Goal: Information Seeking & Learning: Check status

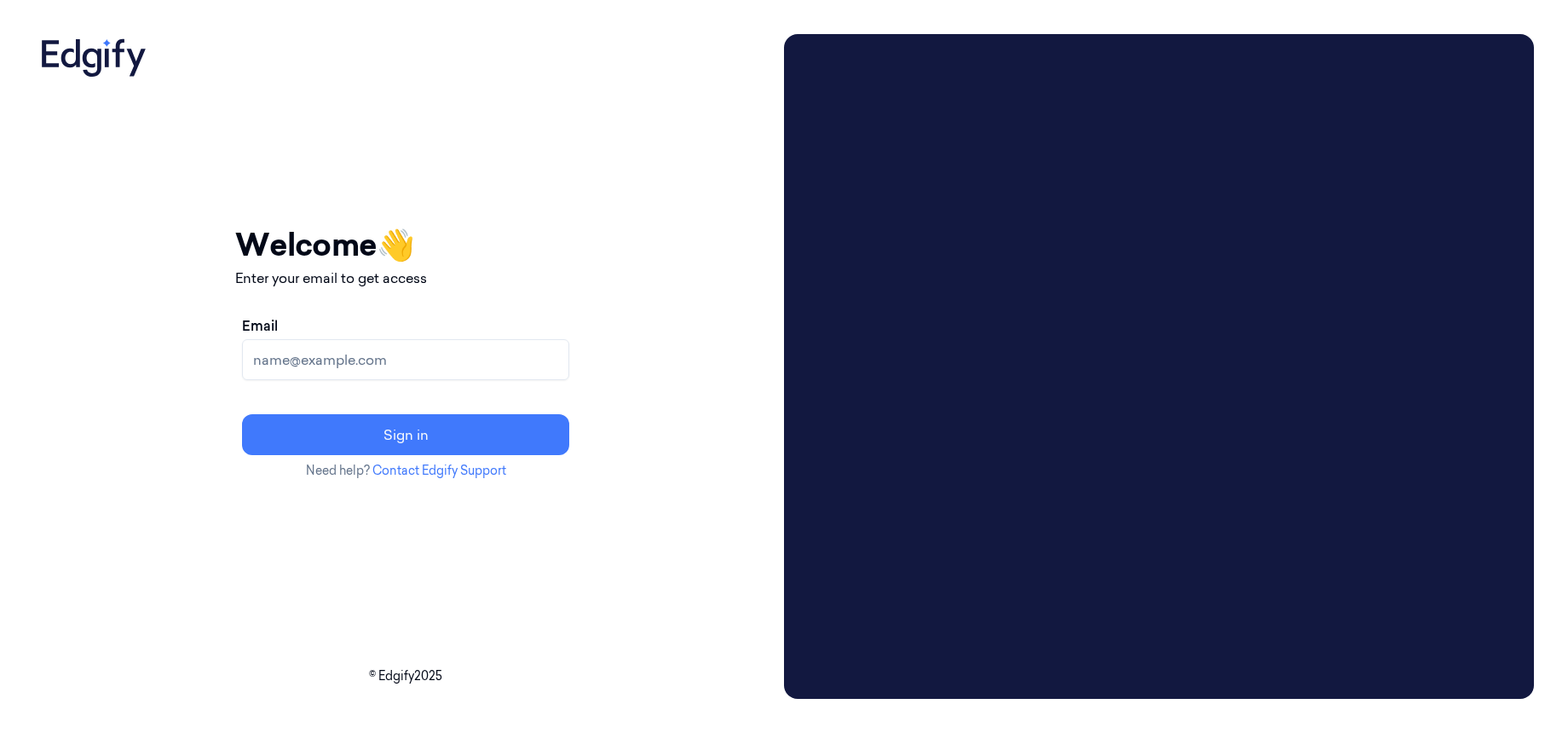
click at [461, 366] on input "Email" at bounding box center [406, 360] width 327 height 41
type input "[EMAIL_ADDRESS][PERSON_NAME]"
click at [242, 414] on button "Sign in" at bounding box center [406, 435] width 327 height 41
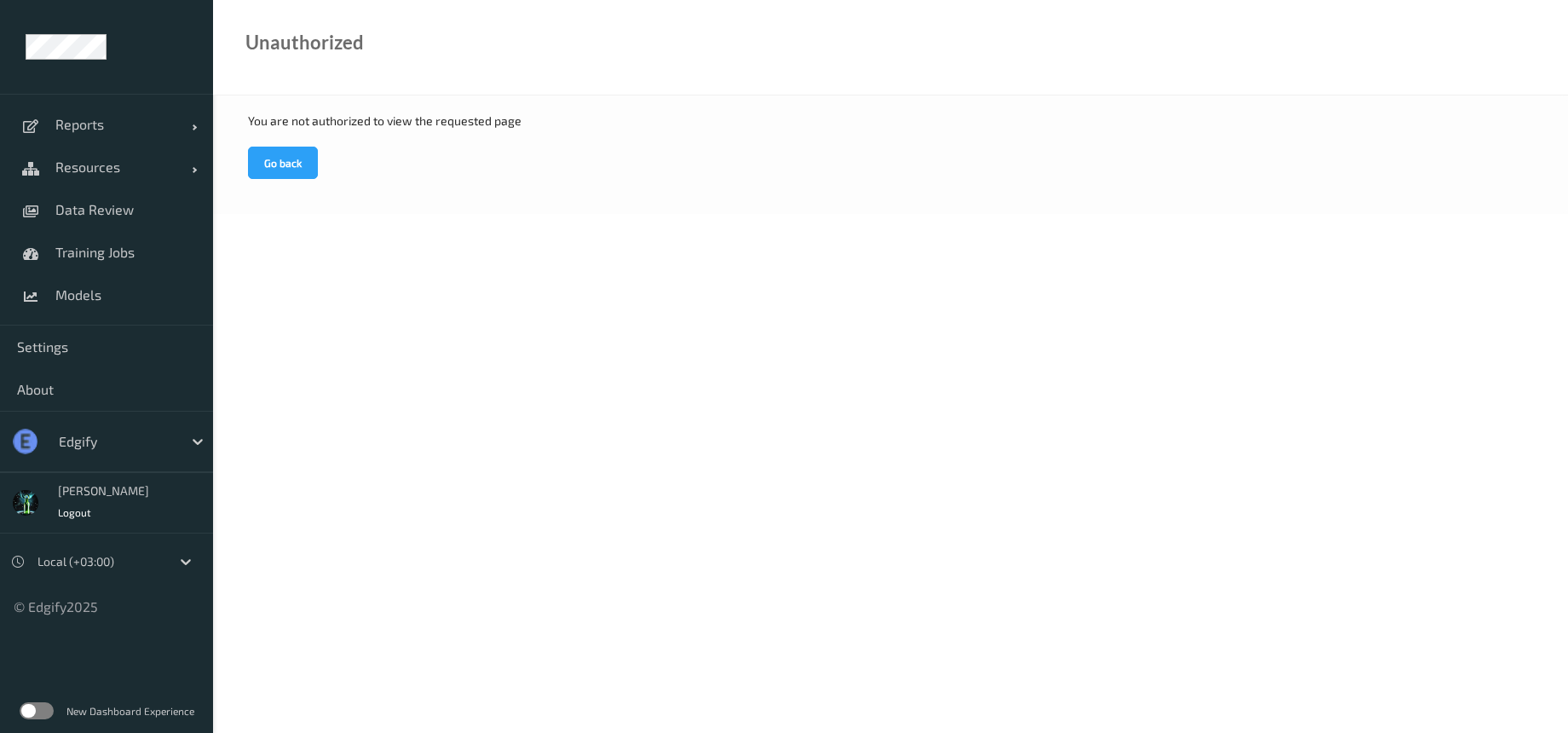
click at [131, 462] on div "edgify" at bounding box center [106, 442] width 213 height 62
click at [149, 451] on div "edgify" at bounding box center [117, 441] width 132 height 27
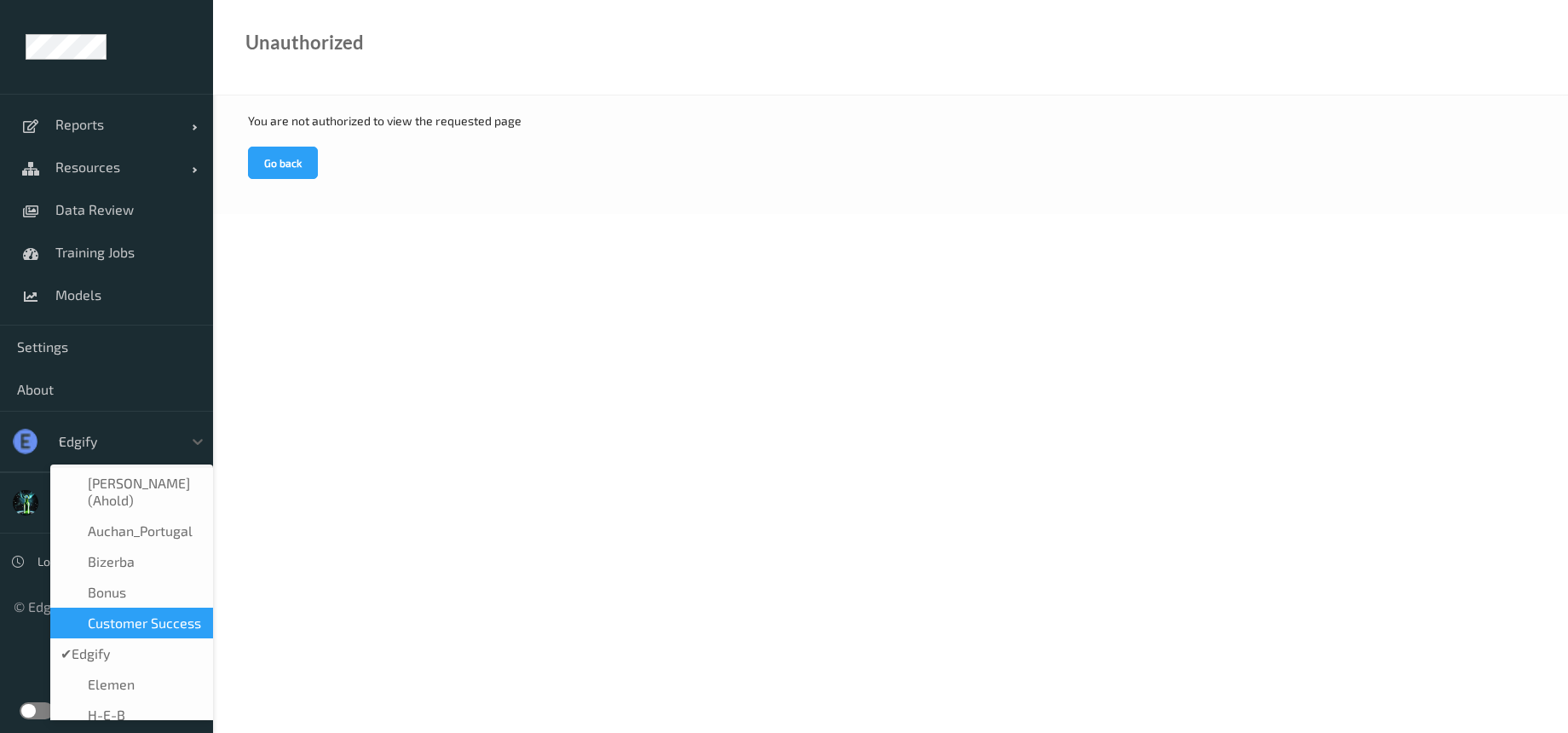
type input "wa"
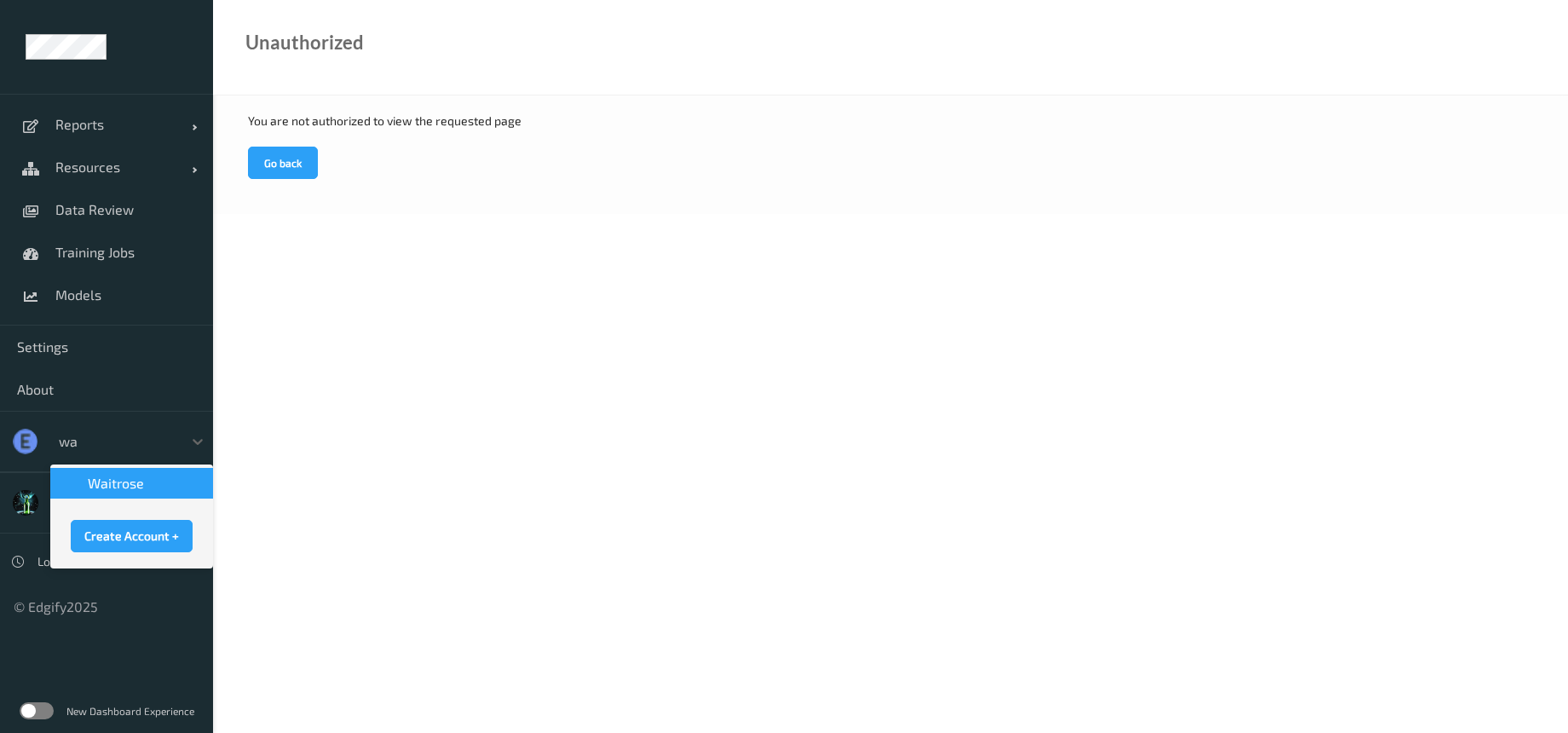
click at [127, 484] on span "waitrose" at bounding box center [116, 483] width 56 height 17
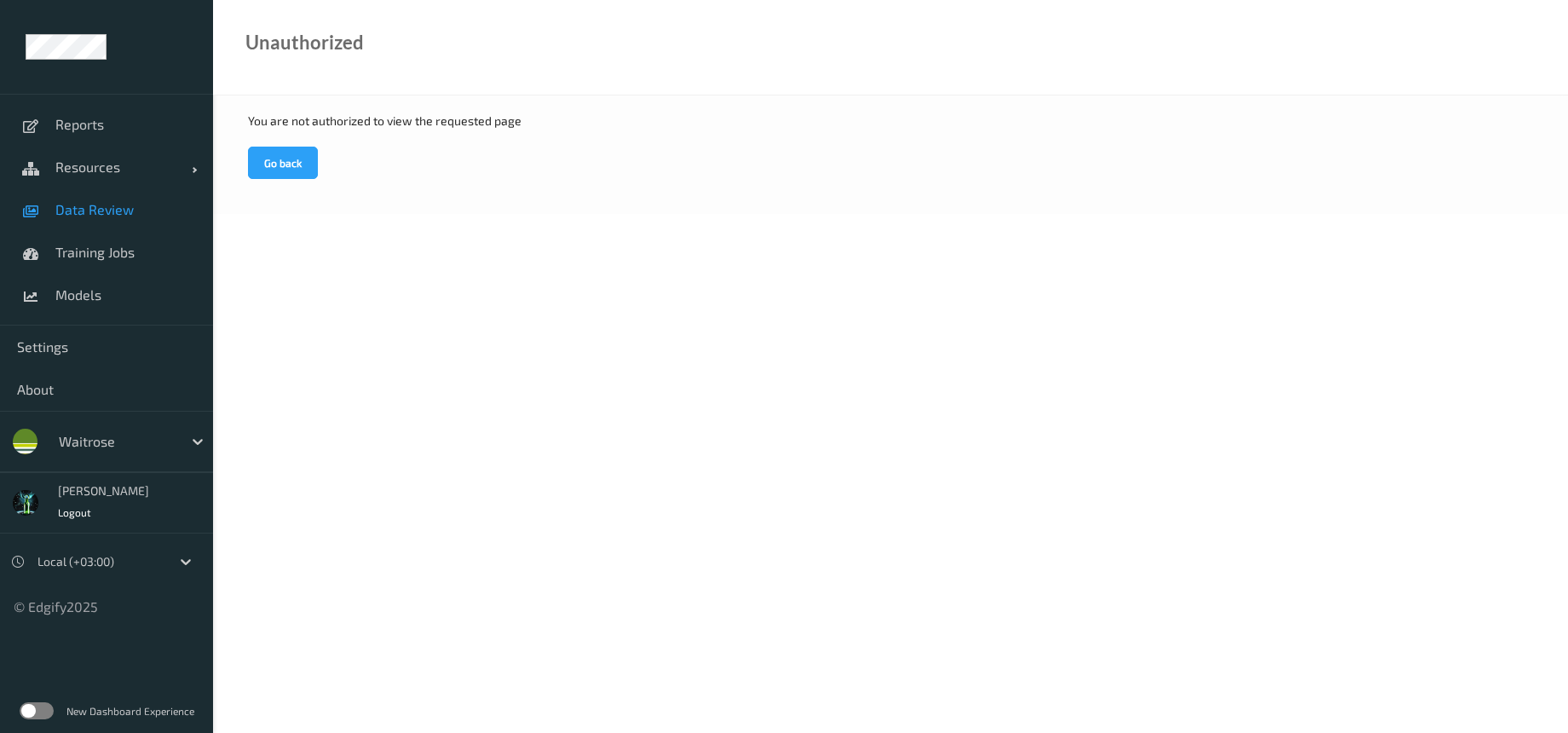
click at [104, 215] on span "Data Review" at bounding box center [125, 210] width 141 height 17
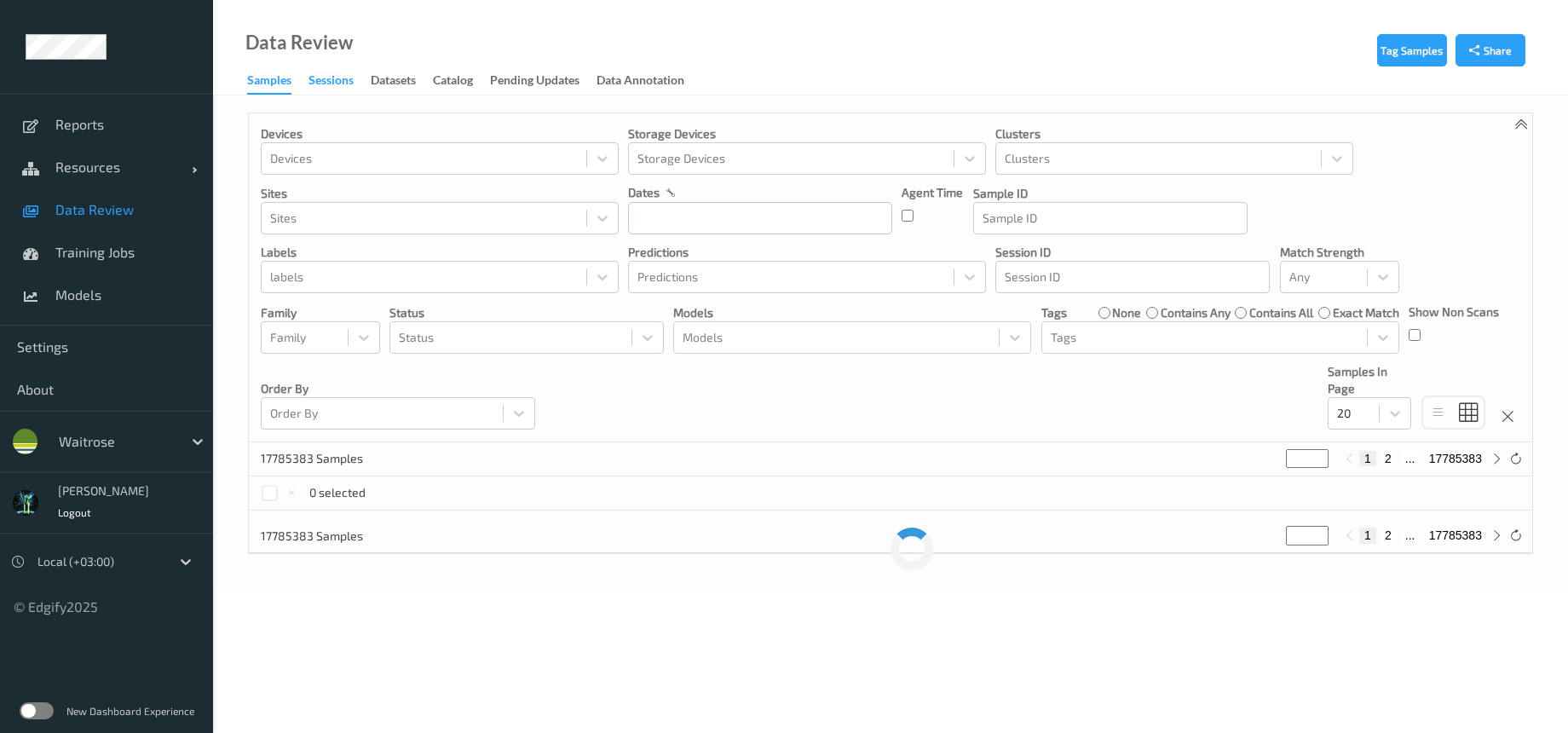
click at [311, 78] on div "Sessions" at bounding box center [331, 82] width 45 height 21
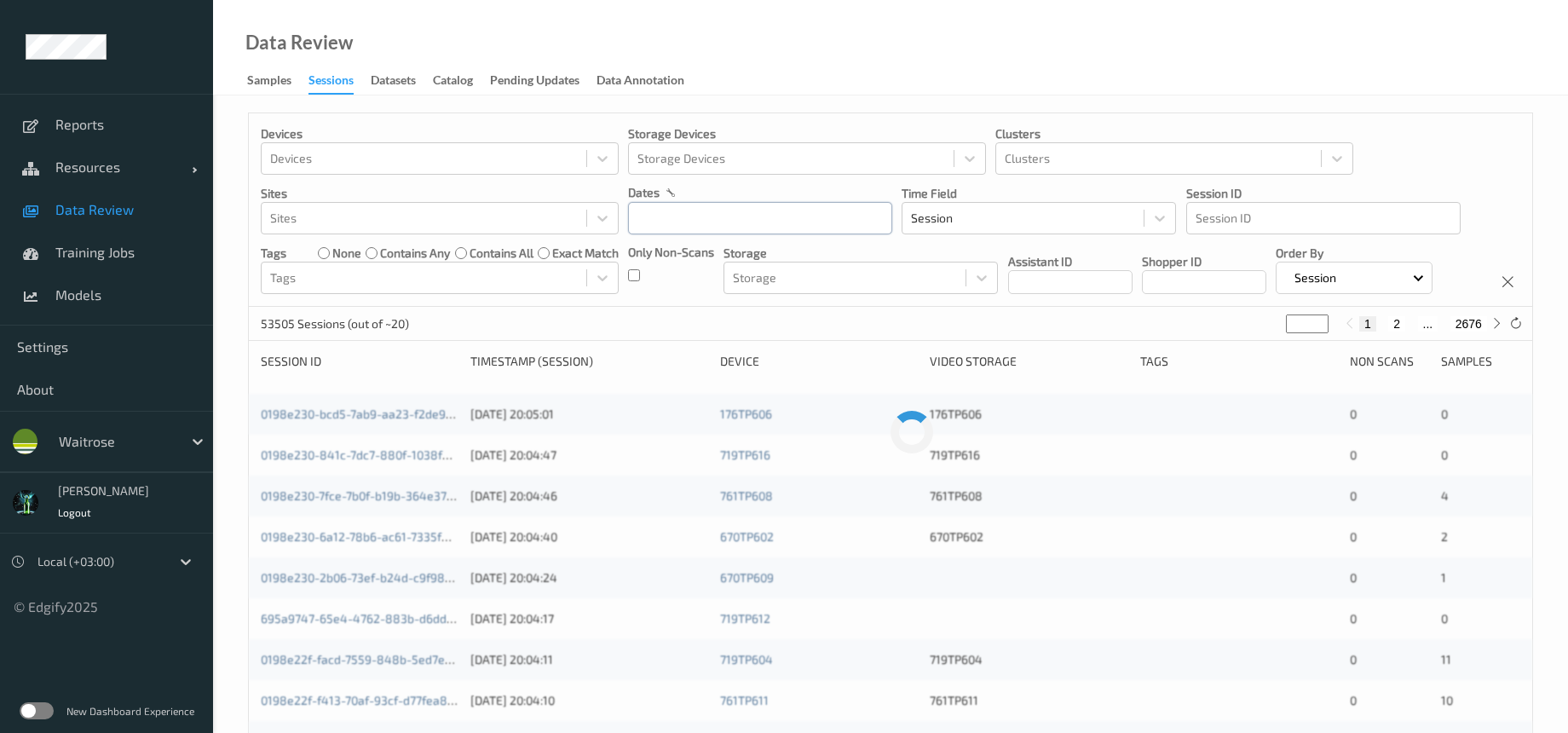
click at [722, 223] on input "text" at bounding box center [760, 218] width 264 height 33
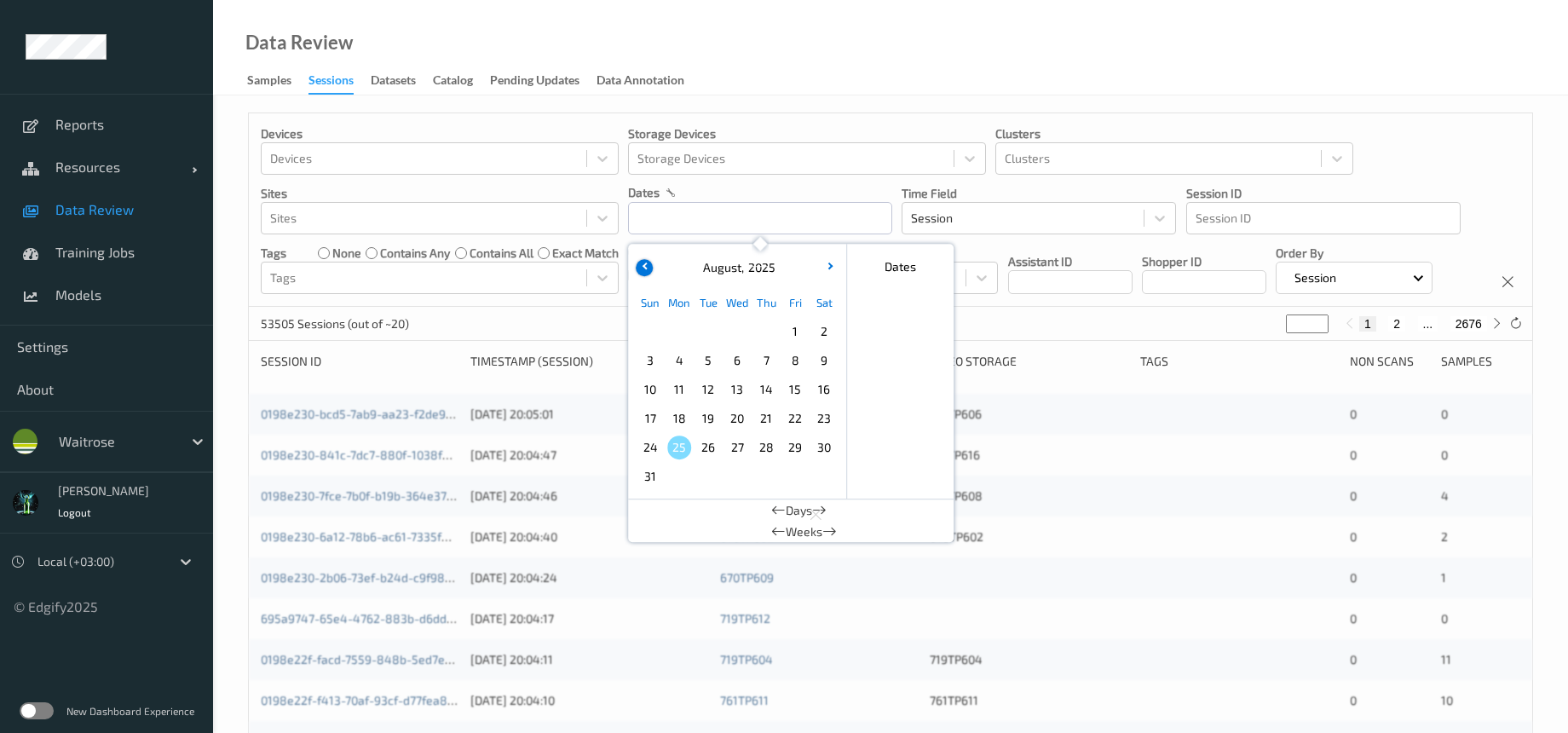
click at [651, 265] on button "button" at bounding box center [644, 268] width 17 height 17
click at [653, 438] on span "27" at bounding box center [651, 448] width 24 height 24
type input "[DATE] 00:00 -> [DATE] 23:59"
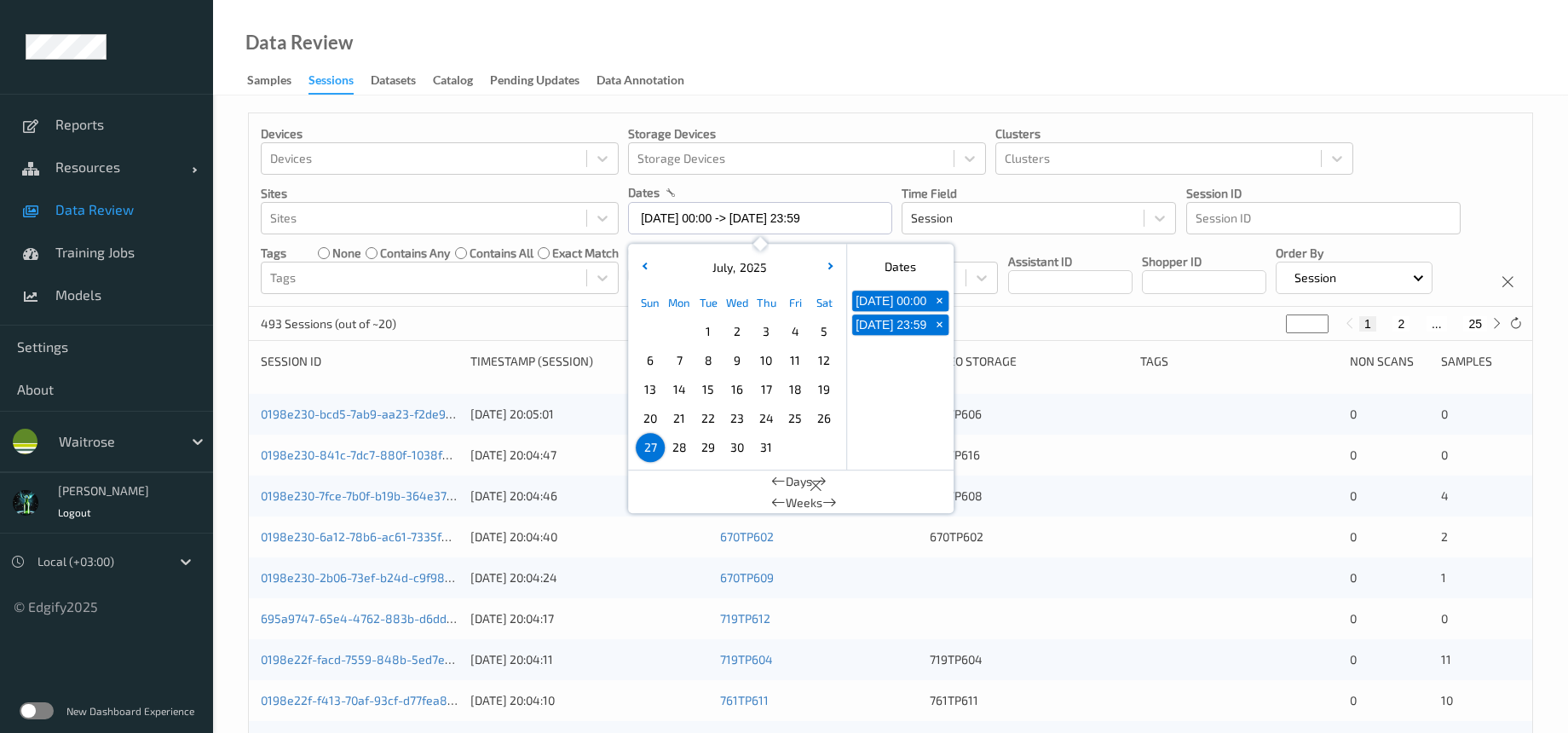
click at [610, 307] on div "Devices Devices Storage Devices Storage Devices Clusters Clusters Sites Sites d…" at bounding box center [890, 210] width 1283 height 193
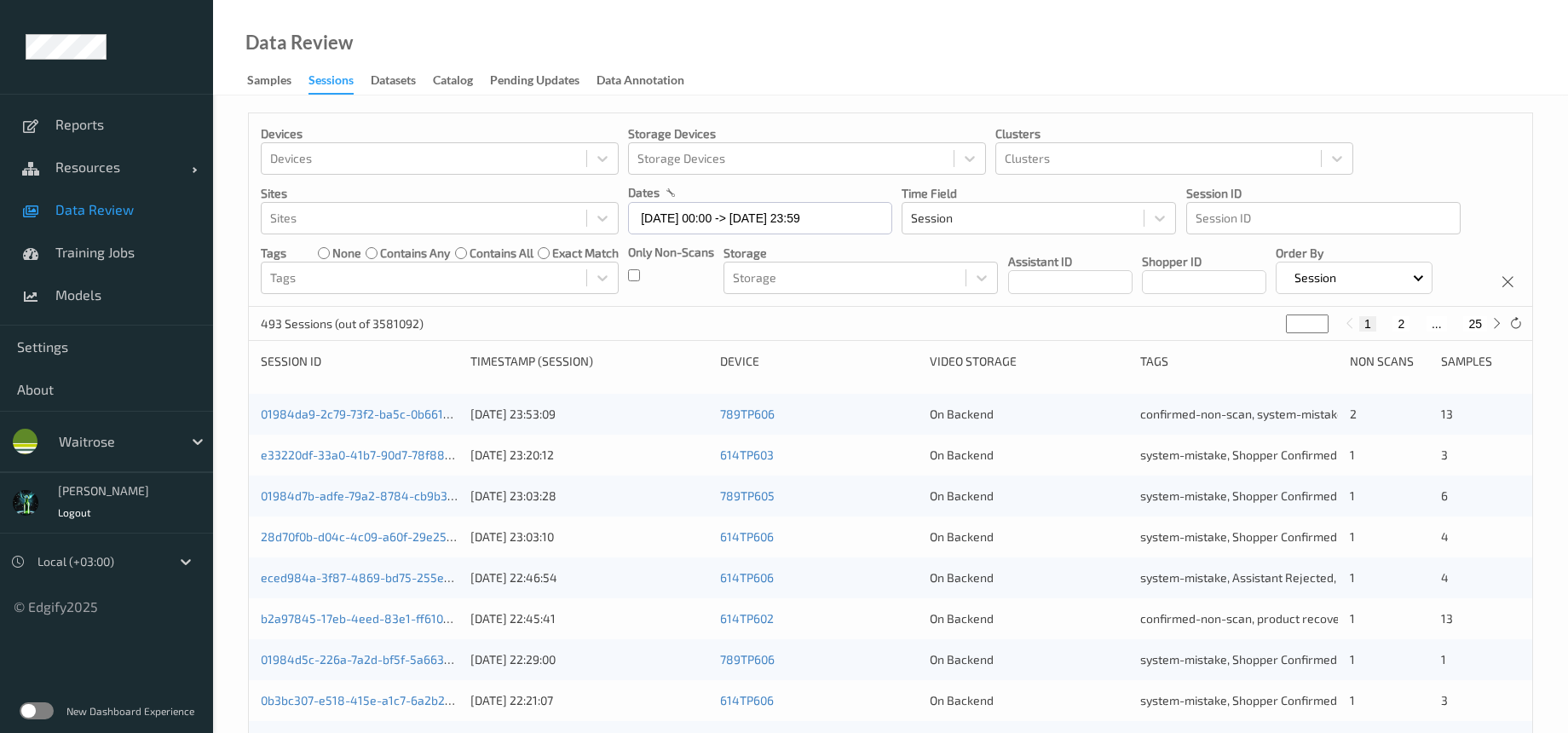
click at [410, 435] on div "01984da9-2c79-73f2-ba5c-0b6614d8b8e6 [DATE] 23:53:09 789TP606 On Backend confir…" at bounding box center [890, 414] width 1283 height 41
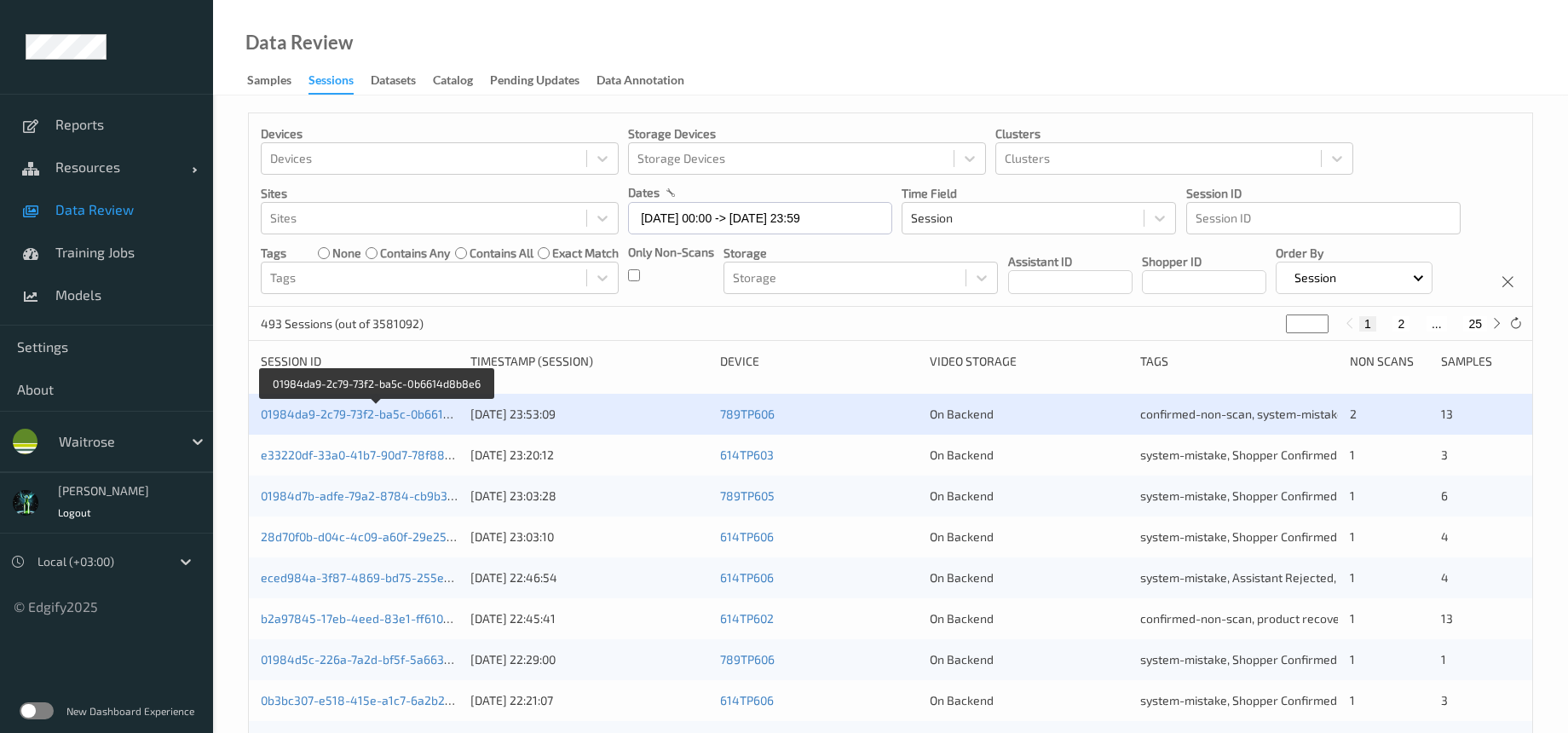
click at [412, 435] on div "01984da9-2c79-73f2-ba5c-0b6614d8b8e6 [DATE] 23:53:09 789TP606 On Backend confir…" at bounding box center [890, 414] width 1283 height 41
click at [411, 421] on link "01984da9-2c79-73f2-ba5c-0b6614d8b8e6" at bounding box center [378, 414] width 233 height 15
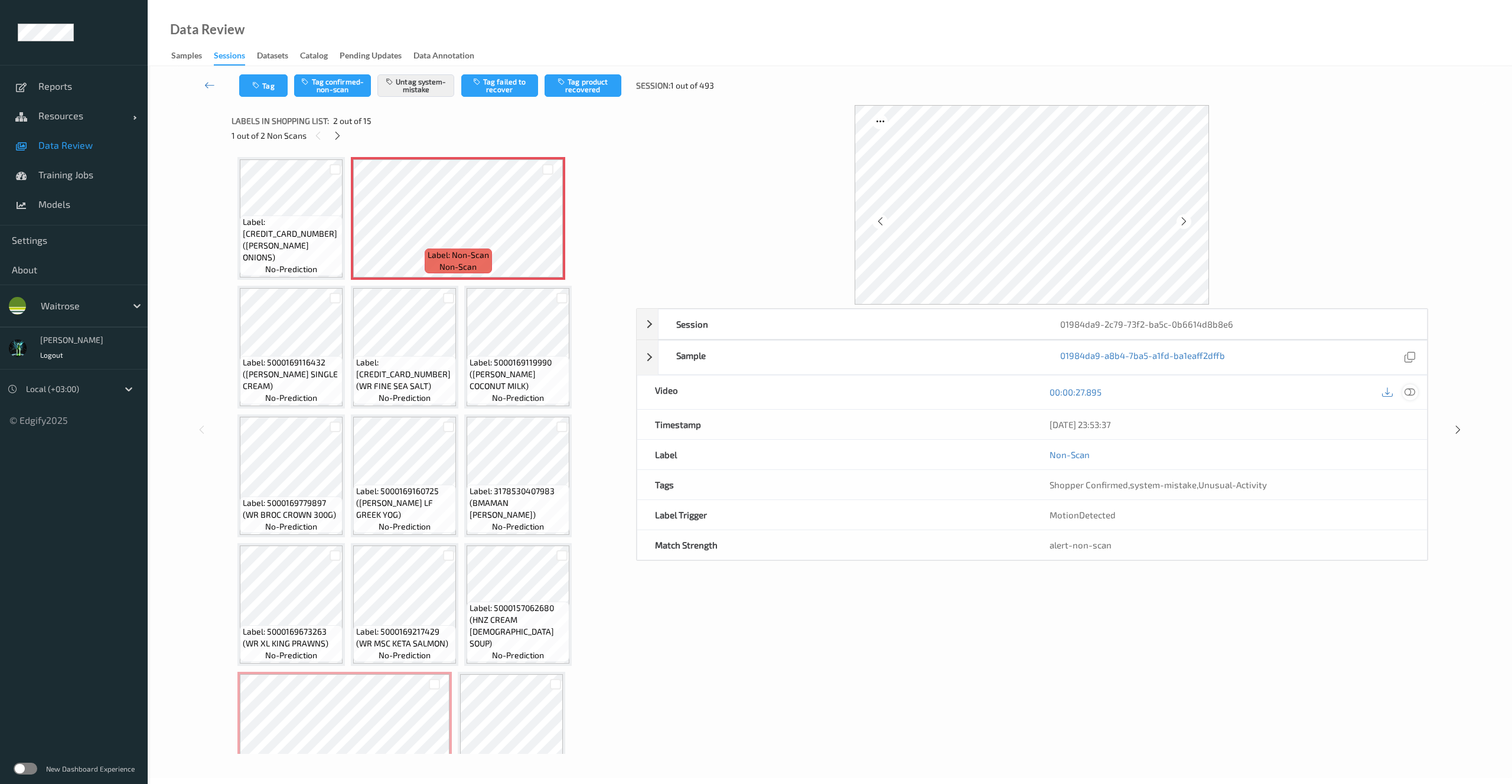
click at [1086, 391] on icon at bounding box center [1409, 392] width 10 height 10
